Goal: Information Seeking & Learning: Learn about a topic

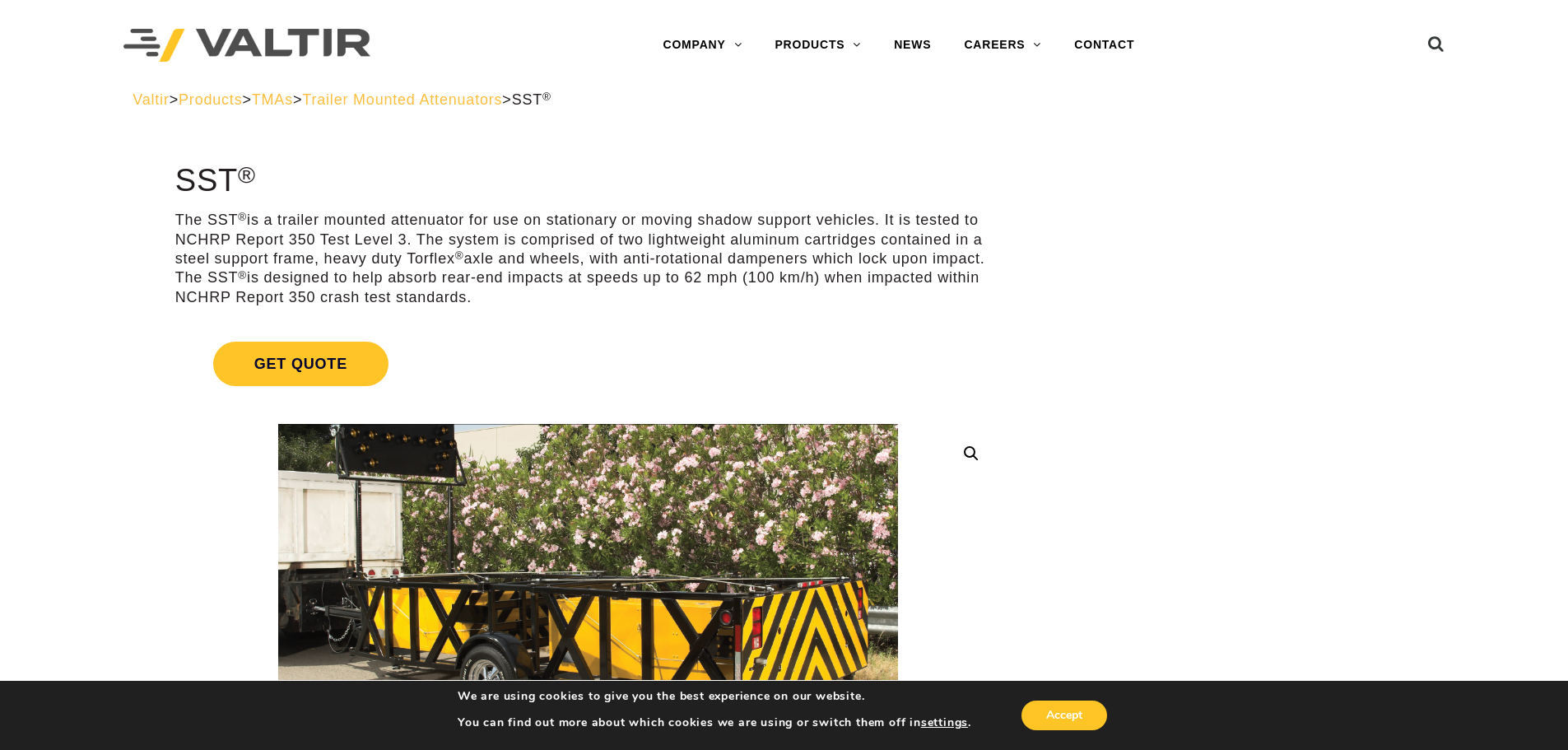
click at [233, 104] on span "Products" at bounding box center [211, 100] width 63 height 16
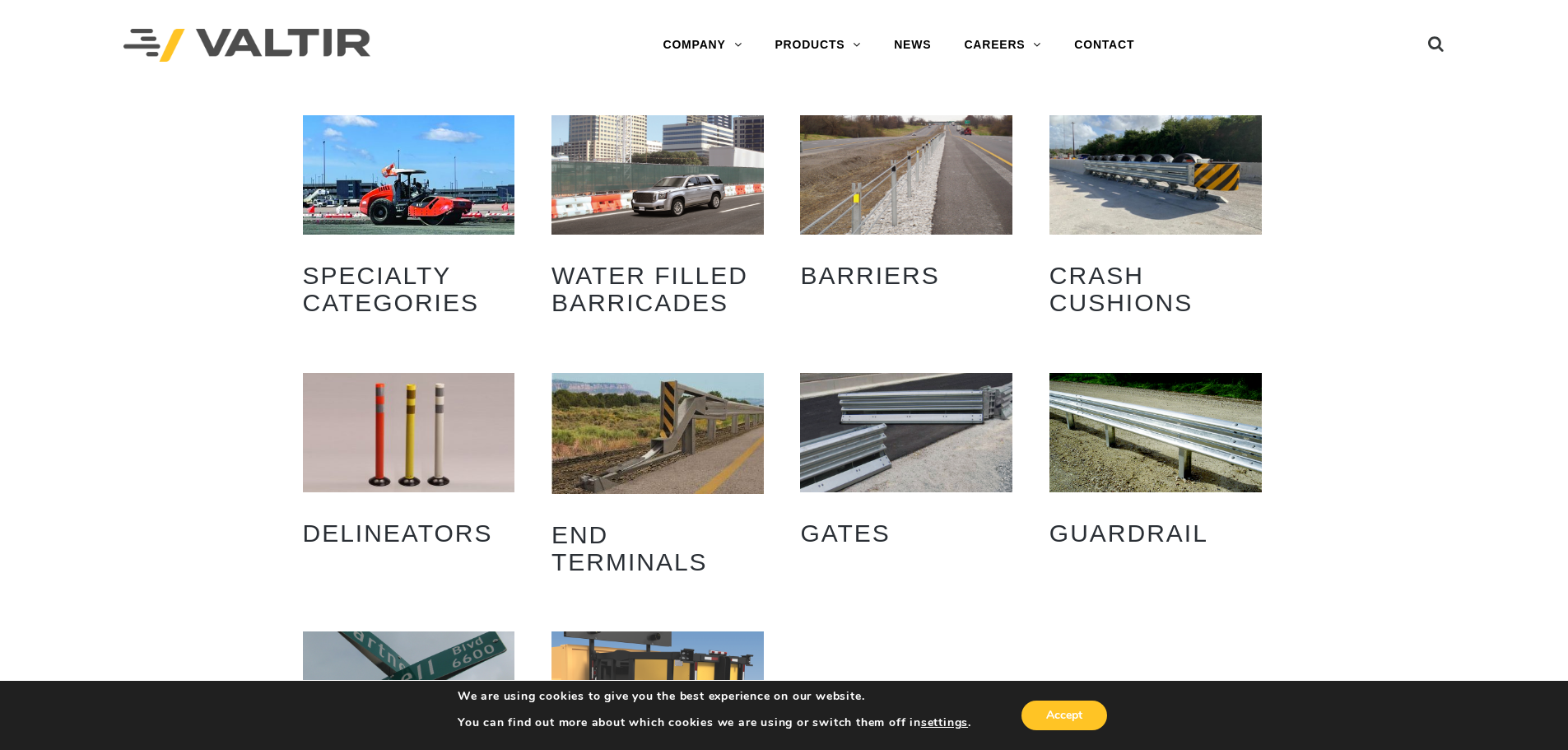
click at [664, 171] on img "Visit product category Water Filled Barricades" at bounding box center [657, 175] width 213 height 119
click at [1107, 171] on img "Visit product category Crash Cushions" at bounding box center [1156, 175] width 213 height 119
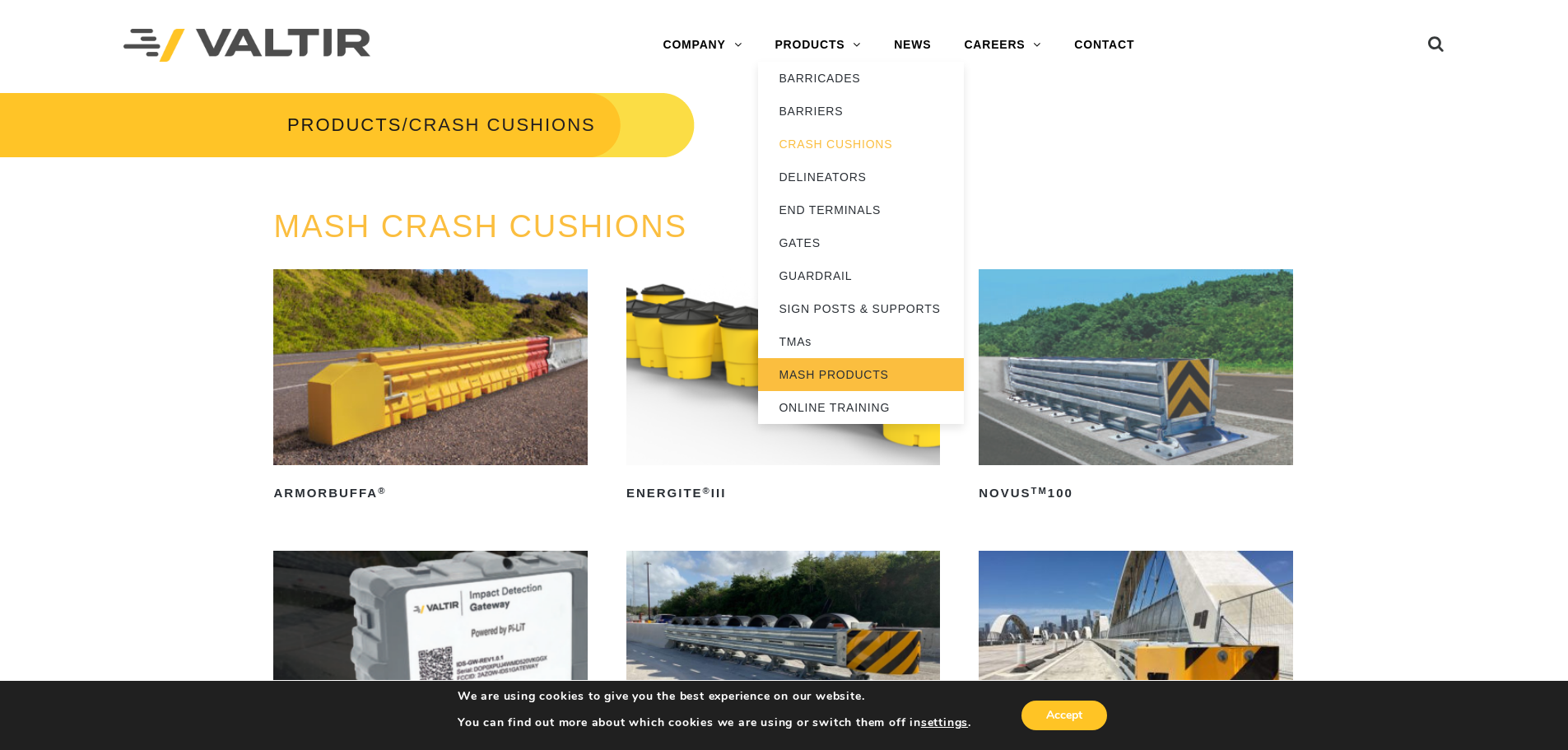
click at [817, 372] on link "MASH PRODUCTS" at bounding box center [861, 375] width 206 height 33
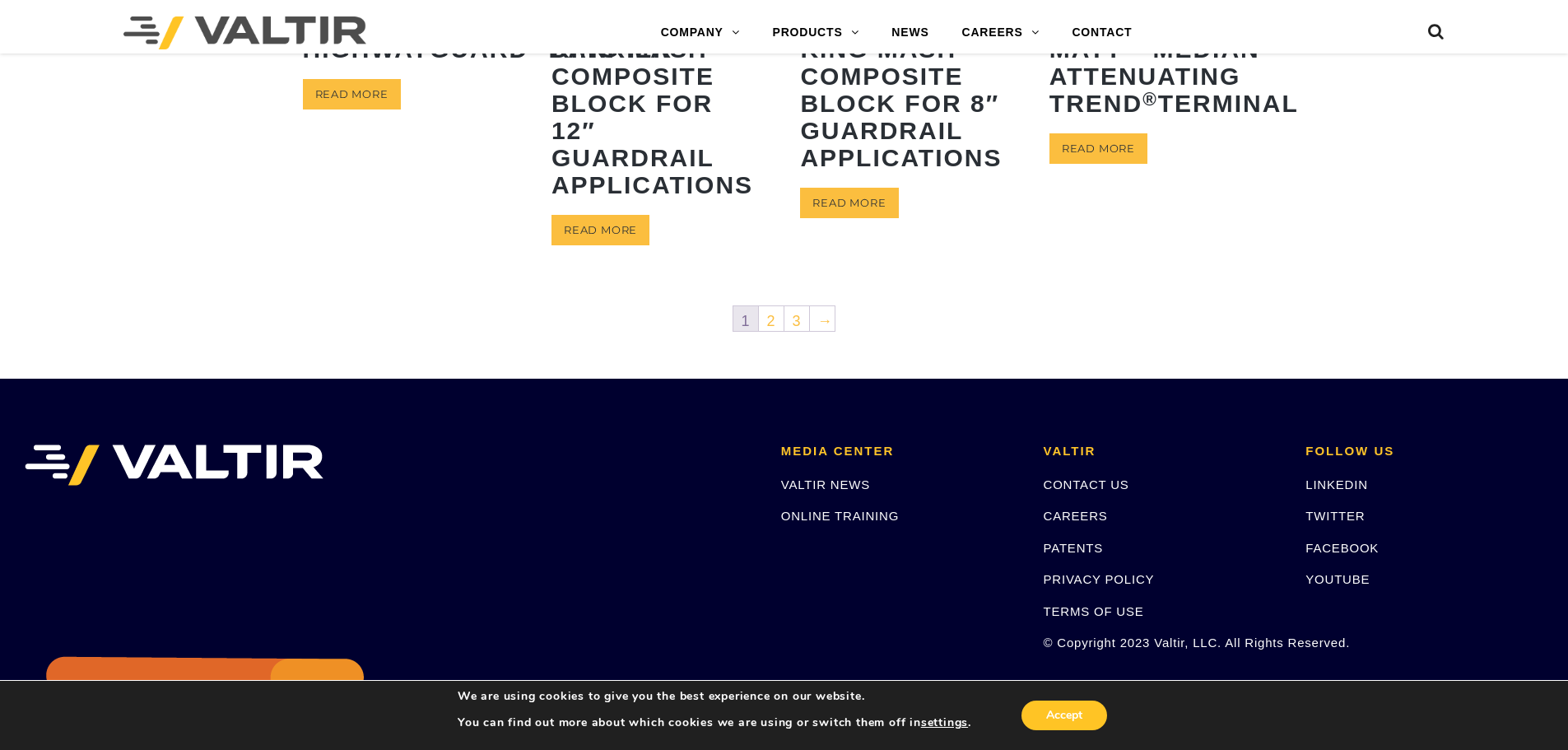
scroll to position [988, 0]
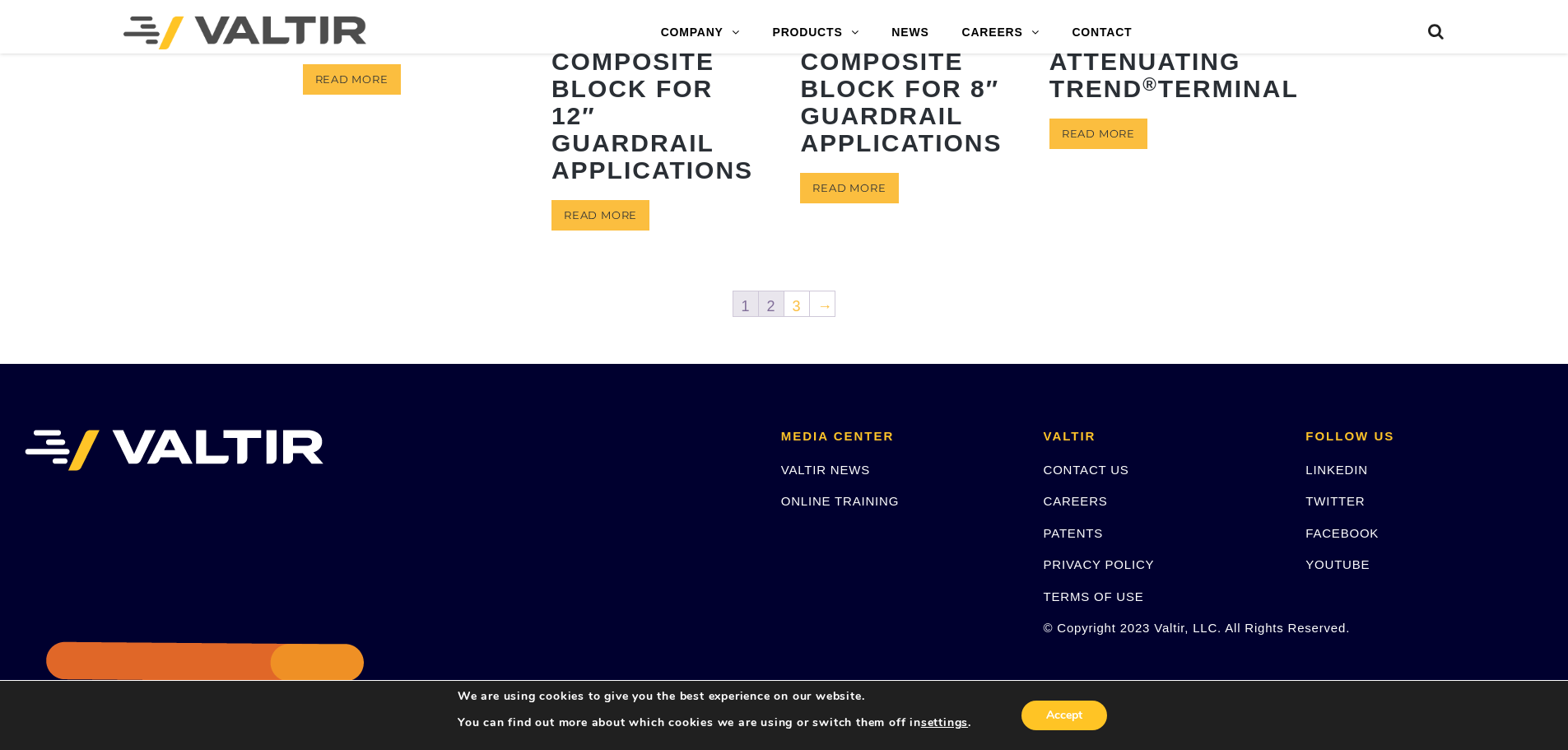
click at [771, 312] on link "2" at bounding box center [770, 303] width 24 height 24
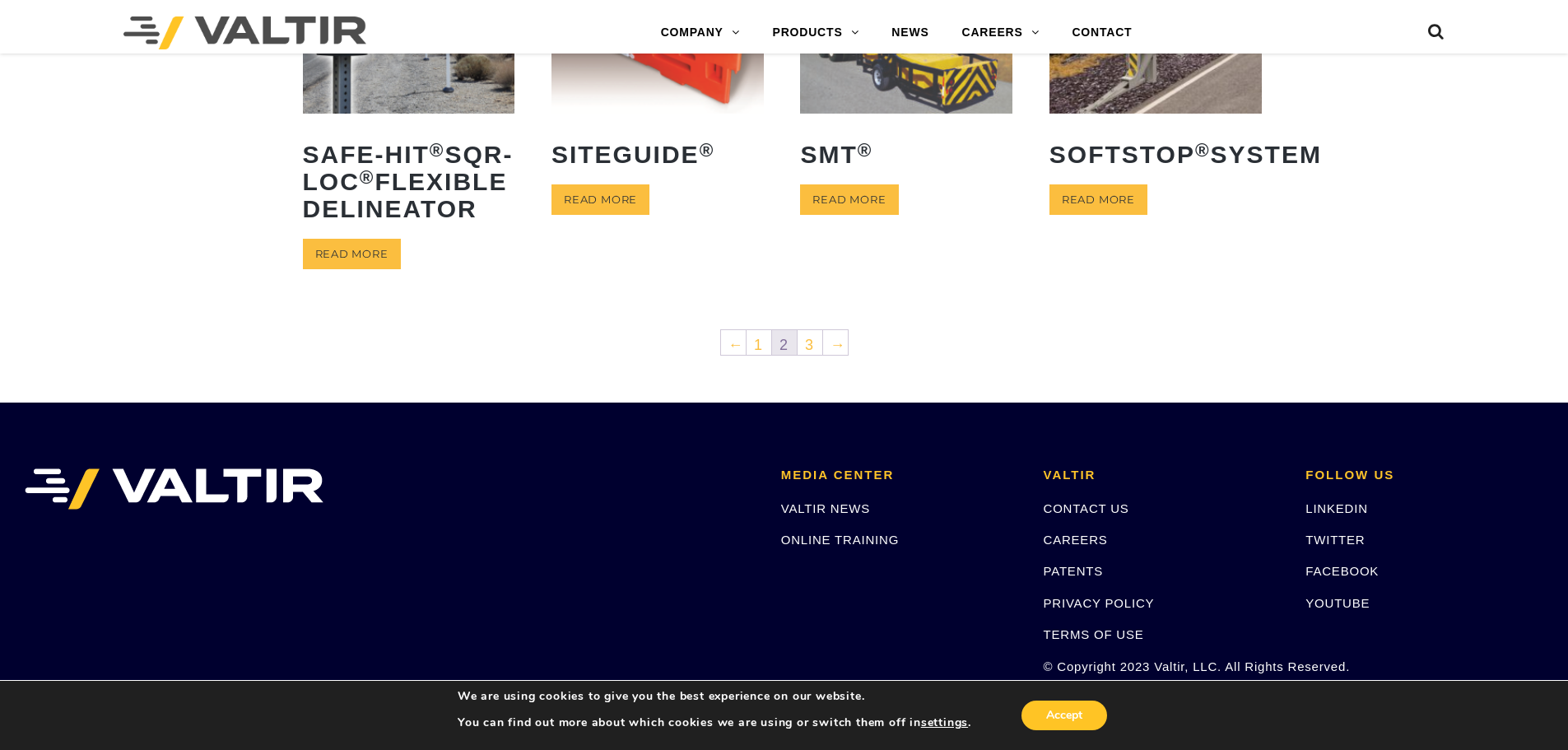
scroll to position [906, 0]
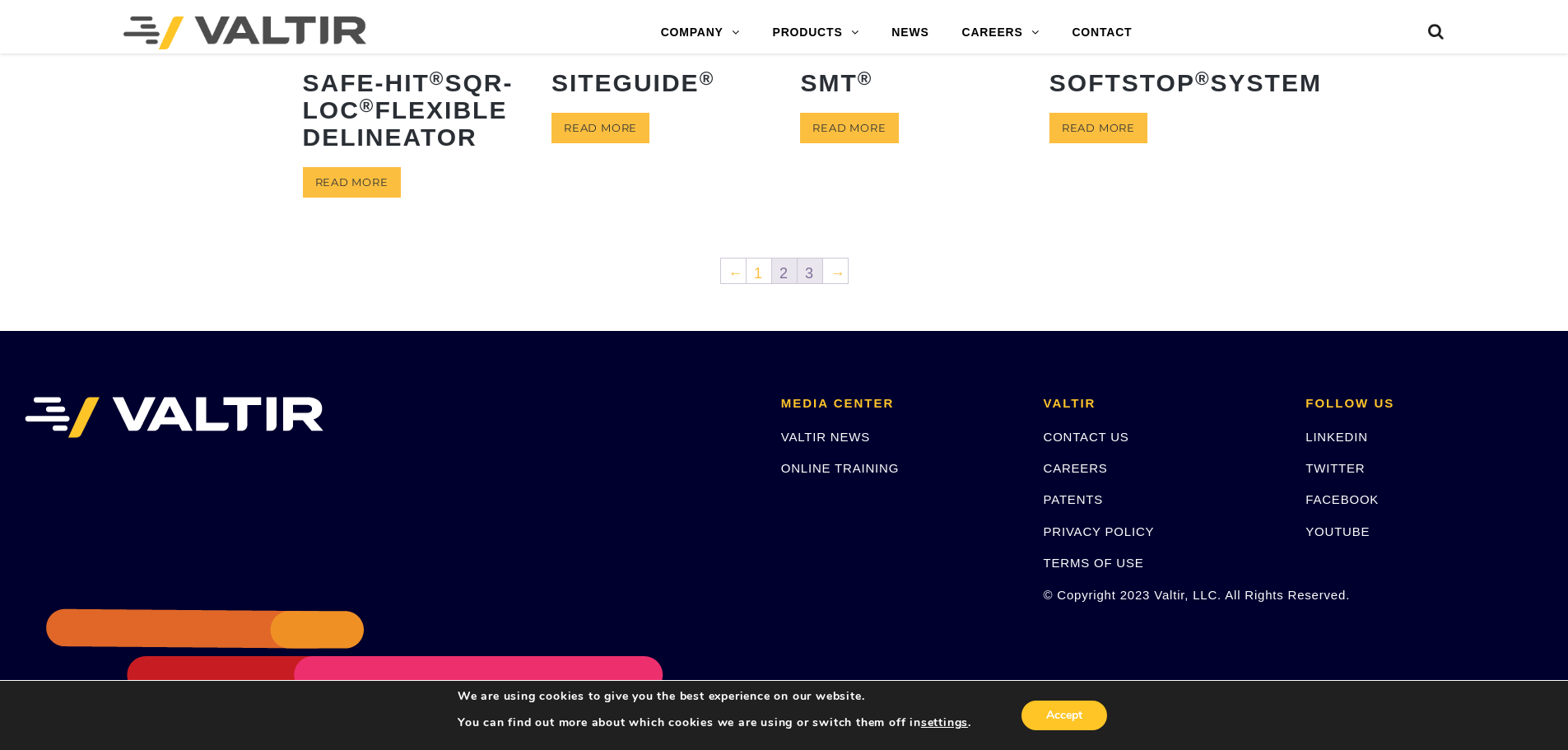
click at [811, 283] on link "3" at bounding box center [809, 271] width 24 height 24
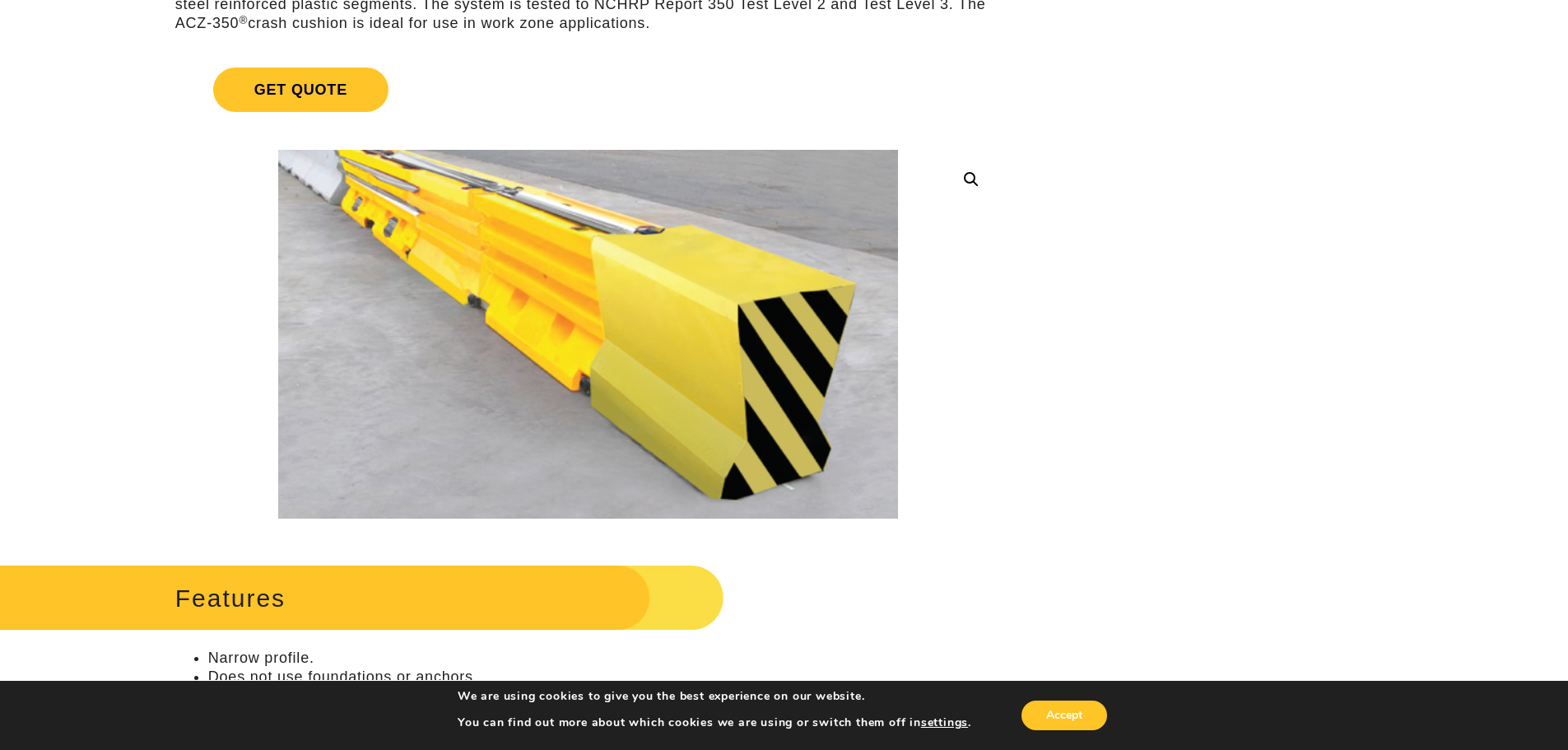
scroll to position [82, 0]
